Goal: Information Seeking & Learning: Learn about a topic

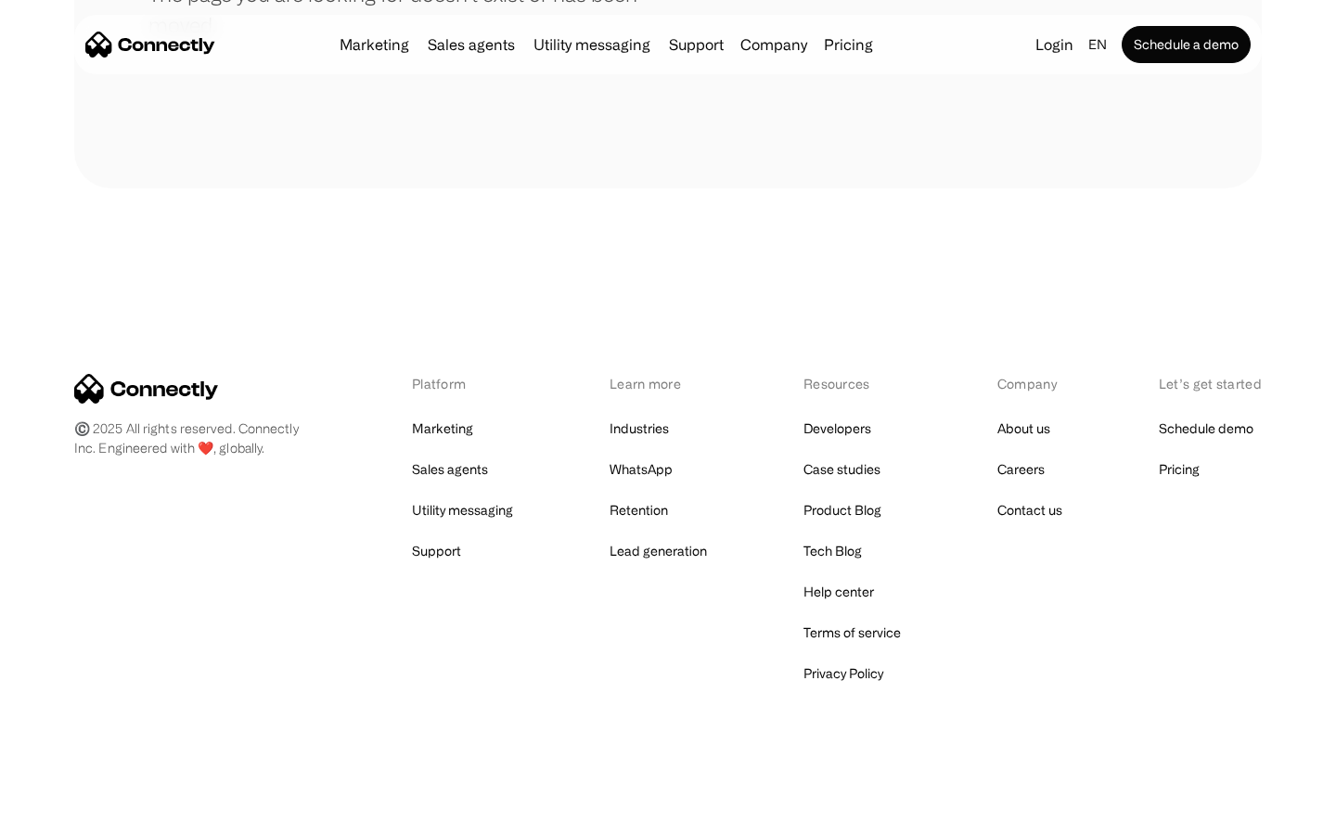
scroll to position [339, 0]
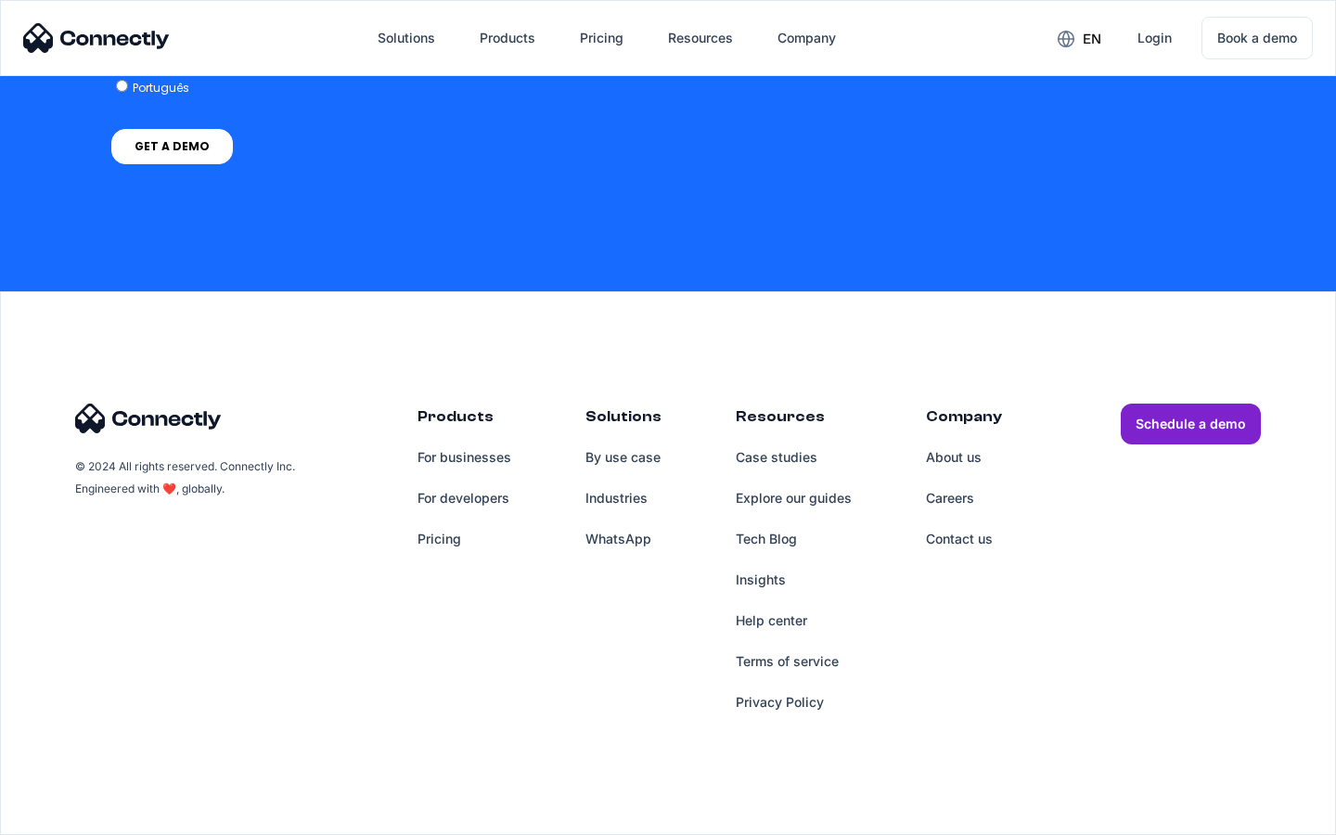
scroll to position [1390, 0]
